Goal: Transaction & Acquisition: Purchase product/service

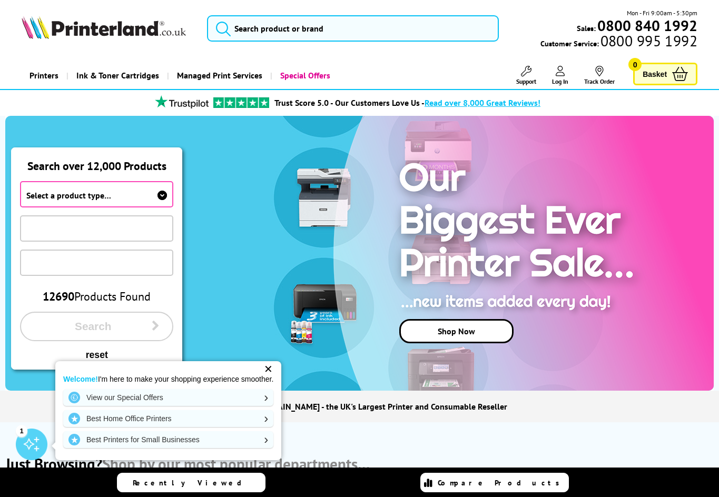
click at [161, 196] on icon at bounding box center [161, 195] width 9 height 9
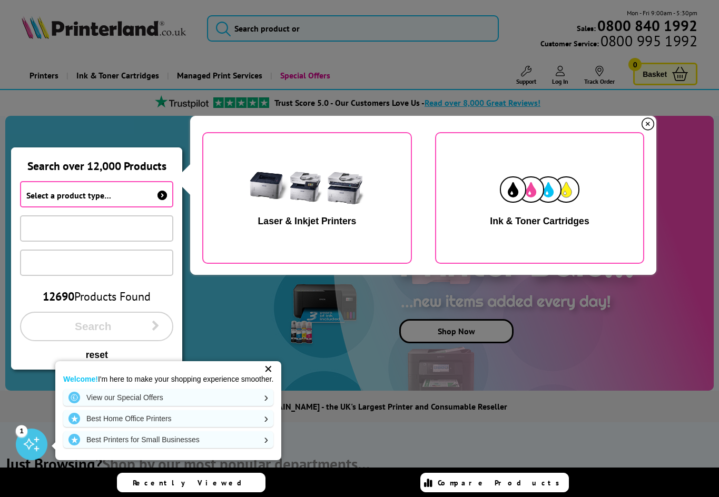
click at [304, 197] on img "button" at bounding box center [307, 189] width 133 height 66
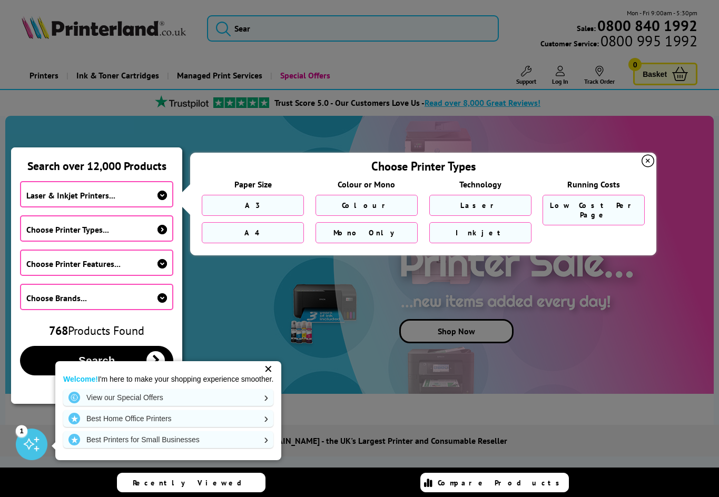
click at [259, 201] on link "A3" at bounding box center [253, 205] width 102 height 21
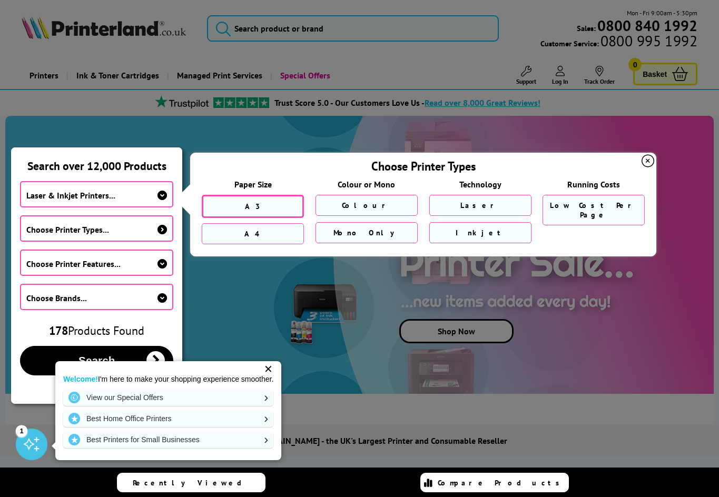
click at [474, 213] on link "Laser" at bounding box center [480, 205] width 102 height 21
click at [652, 162] on icon at bounding box center [647, 161] width 13 height 13
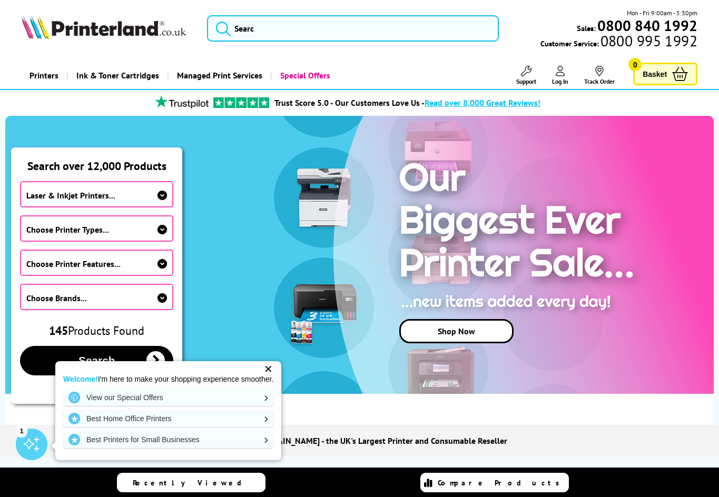
click at [96, 196] on span "Laser & Inkjet Printers..." at bounding box center [70, 195] width 89 height 11
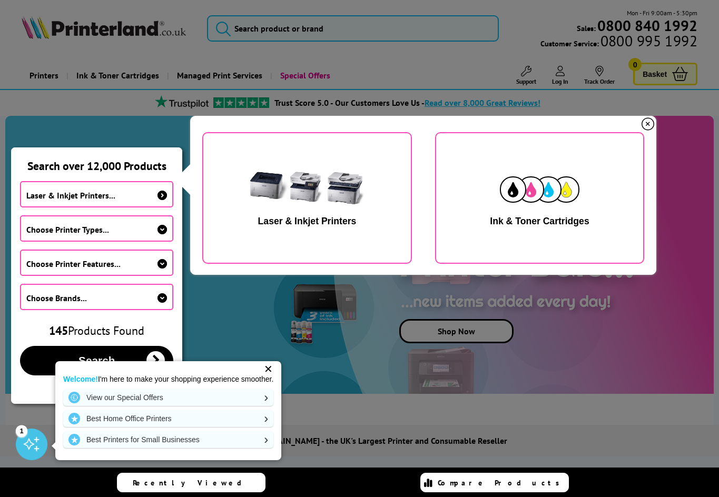
click at [529, 197] on img "button" at bounding box center [540, 189] width 80 height 26
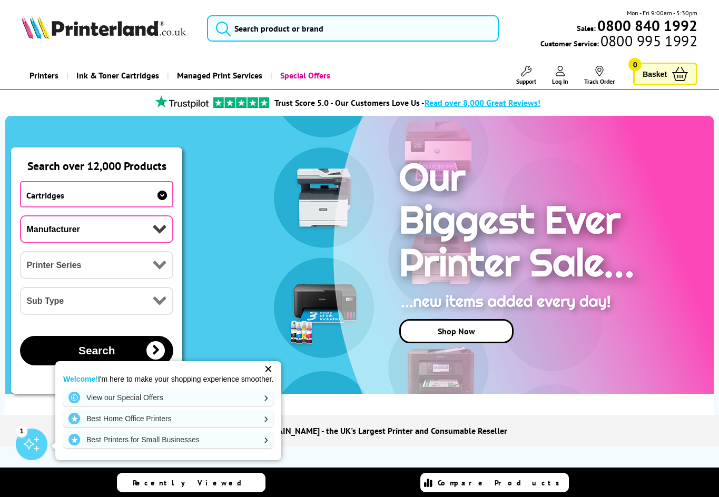
click at [157, 233] on select "Manufacturer Brother Canon Cubify Dell Dymo Epson HP Kodak Konica Minolta Kyoce…" at bounding box center [96, 229] width 153 height 28
select select "13815"
click at [20, 215] on select "Manufacturer Brother Canon Cubify Dell Dymo Epson HP Kodak Konica Minolta Kyoce…" at bounding box center [96, 229] width 153 height 28
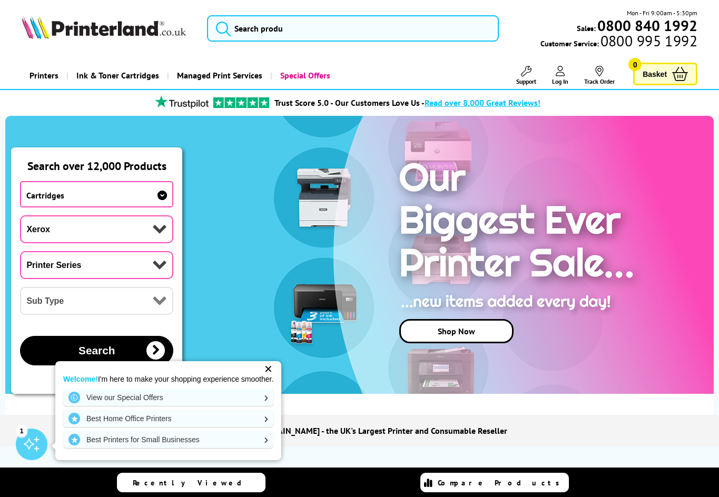
click at [100, 263] on select "Printer Series B Series C Series Colorqube Series Colour Series DocuPrint Serie…" at bounding box center [96, 265] width 153 height 28
select select "33384"
click at [20, 251] on select "Printer Series B Series C Series Colorqube Series Colour Series DocuPrint Serie…" at bounding box center [96, 265] width 153 height 28
click at [93, 306] on select "Sub Type Xerox VersaLink B400 Xerox VersaLink B405 Xerox VersaLink B415 Xerox V…" at bounding box center [96, 301] width 153 height 28
select select "38390"
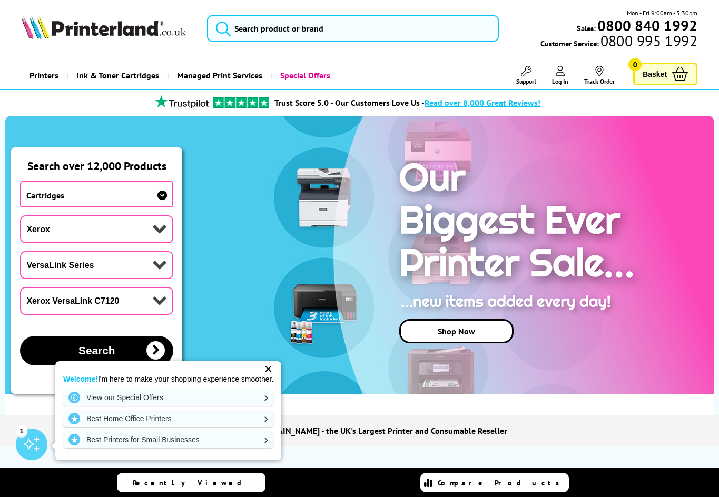
click at [20, 287] on select "Sub Type Xerox VersaLink B400 Xerox VersaLink B405 Xerox VersaLink B415 Xerox V…" at bounding box center [96, 301] width 153 height 28
click at [118, 351] on button "Search" at bounding box center [96, 350] width 153 height 29
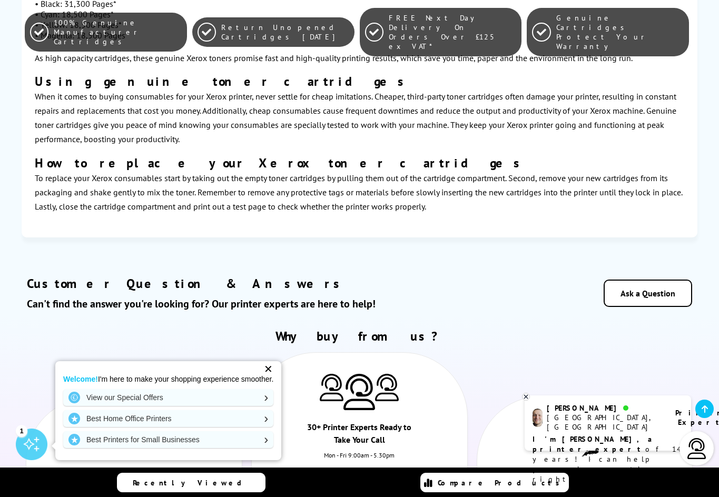
scroll to position [4529, 0]
